Goal: Find specific page/section: Find specific page/section

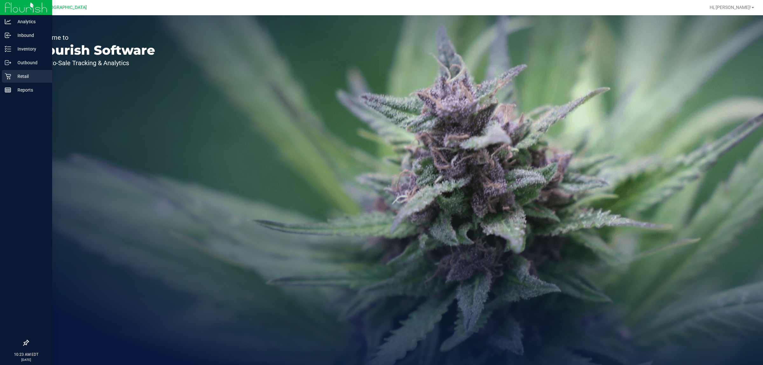
click at [15, 76] on p "Retail" at bounding box center [30, 76] width 38 height 8
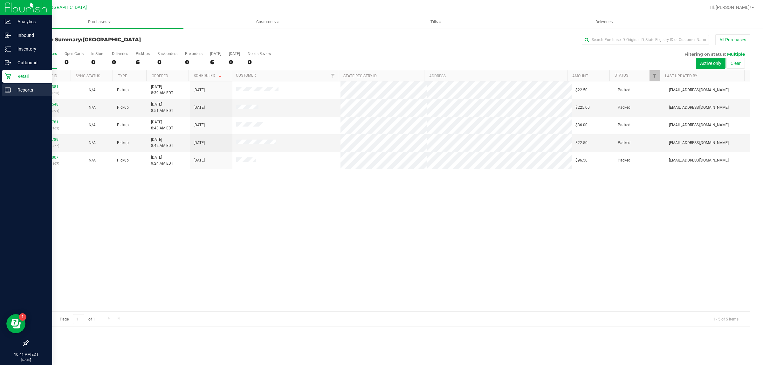
click at [26, 89] on p "Reports" at bounding box center [30, 90] width 38 height 8
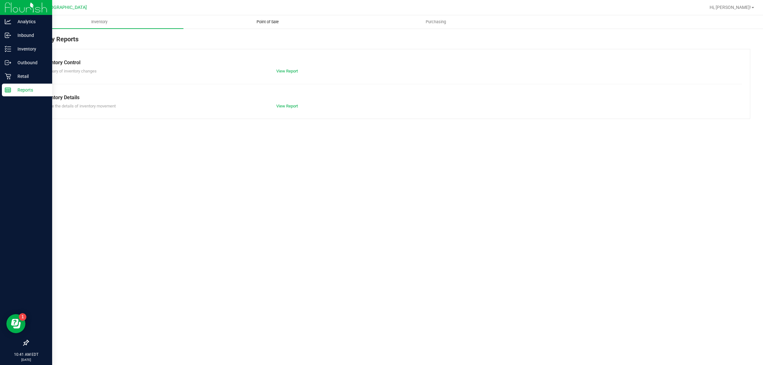
click at [275, 19] on span "Point of Sale" at bounding box center [267, 22] width 39 height 6
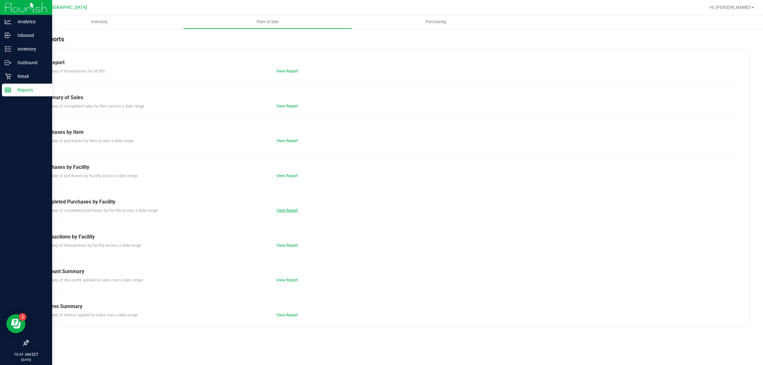
click at [298, 210] on link "View Report" at bounding box center [287, 210] width 22 height 5
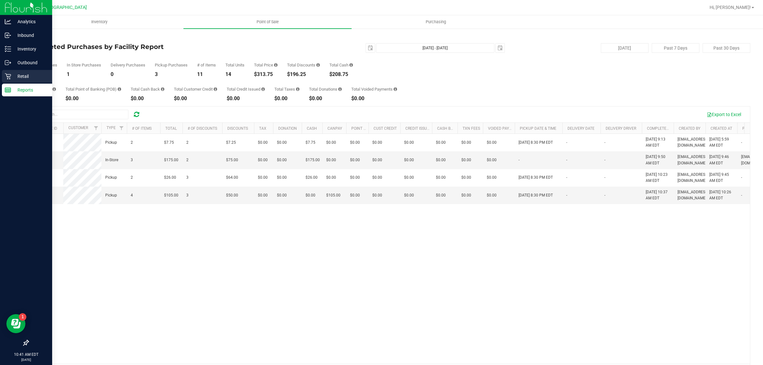
click at [9, 75] on icon at bounding box center [8, 76] width 6 height 6
